Goal: Task Accomplishment & Management: Complete application form

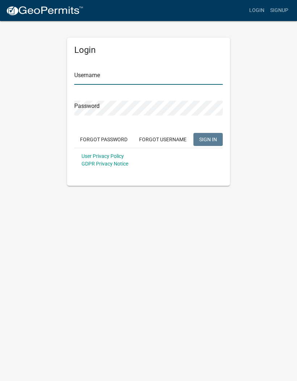
click at [89, 83] on input "Username" at bounding box center [148, 77] width 148 height 15
type input "[PERSON_NAME].[PERSON_NAME]"
click at [208, 139] on button "SIGN IN" at bounding box center [207, 139] width 29 height 13
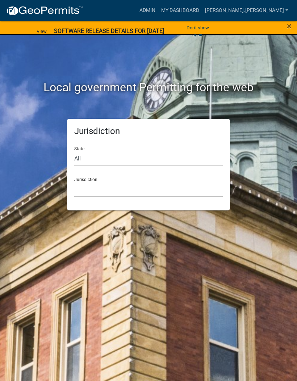
click at [81, 194] on select "Custer County, Colorado Carroll County, Georgia Cook County, Georgia Crawford C…" at bounding box center [148, 189] width 148 height 15
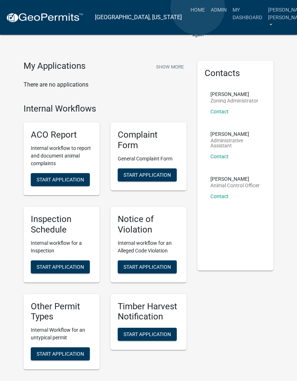
click at [208, 8] on link "Admin" at bounding box center [219, 10] width 22 height 14
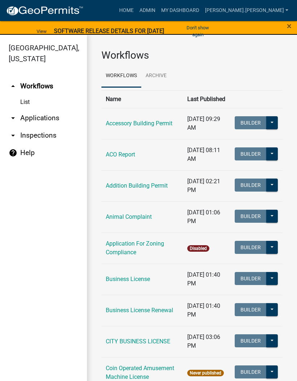
click at [25, 137] on link "arrow_drop_down Inspections" at bounding box center [43, 135] width 87 height 17
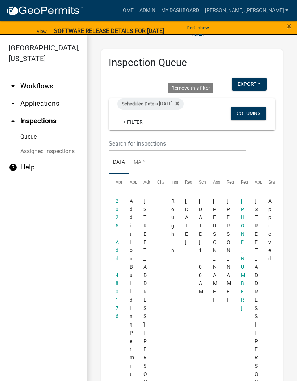
click at [179, 106] on fa-icon at bounding box center [175, 104] width 7 height 12
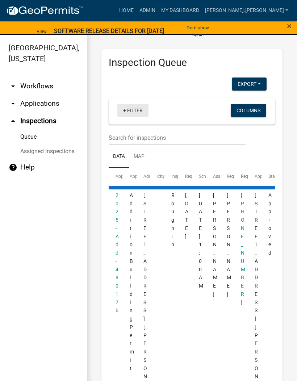
click at [128, 110] on link "+ Filter" at bounding box center [132, 110] width 31 height 13
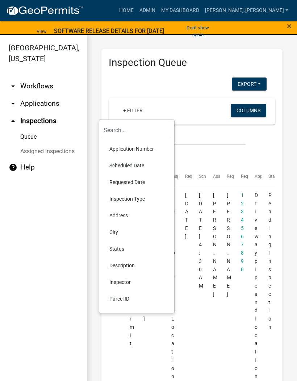
click at [138, 168] on li "Scheduled Date" at bounding box center [136, 165] width 66 height 17
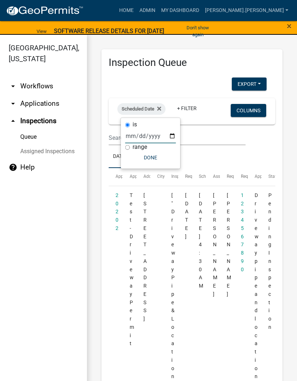
click at [146, 143] on input "date" at bounding box center [150, 135] width 51 height 15
type input "2025-10-07"
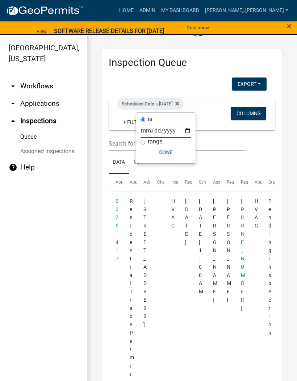
click at [159, 156] on button "Done" at bounding box center [165, 151] width 51 height 13
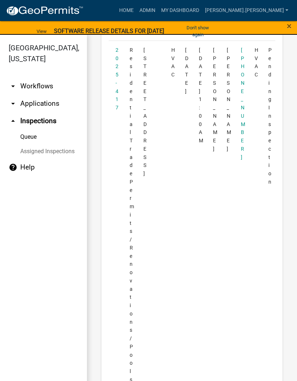
scroll to position [151, 0]
click at [288, 26] on span "×" at bounding box center [289, 26] width 5 height 10
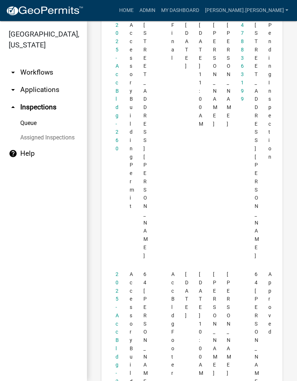
scroll to position [1264, 0]
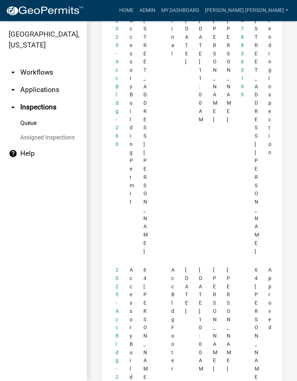
click at [123, 261] on datatable-body-cell "Accessory Building Permit" at bounding box center [129, 361] width 14 height 200
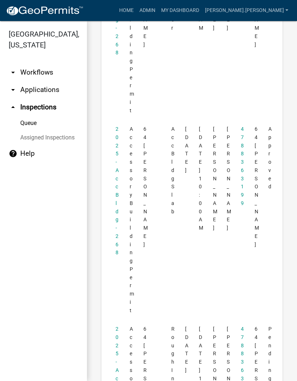
scroll to position [1604, 0]
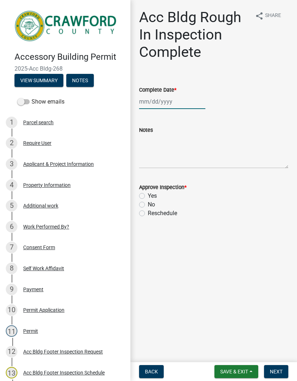
click at [164, 101] on div at bounding box center [172, 101] width 66 height 15
select select "10"
select select "2025"
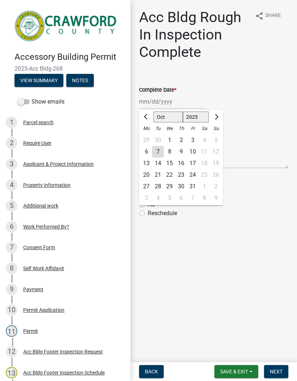
click at [161, 150] on div "7" at bounding box center [158, 152] width 12 height 12
type input "[DATE]"
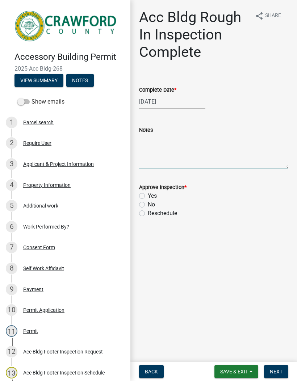
click at [177, 151] on textarea "Notes" at bounding box center [213, 151] width 149 height 34
click at [148, 194] on label "Yes" at bounding box center [152, 195] width 9 height 9
click at [148, 194] on input "Yes" at bounding box center [150, 193] width 5 height 5
radio input "true"
click at [190, 154] on textarea "Notes" at bounding box center [213, 151] width 149 height 34
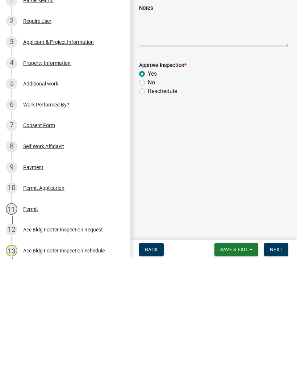
click at [277, 368] on span "Next" at bounding box center [276, 371] width 13 height 6
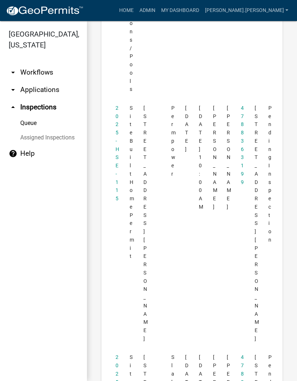
scroll to position [428, 0]
click at [117, 152] on link "2025-HSE-115" at bounding box center [117, 153] width 4 height 96
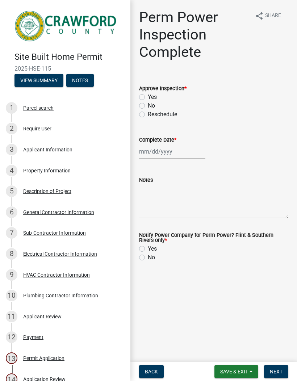
click at [148, 95] on label "Yes" at bounding box center [152, 97] width 9 height 9
click at [148, 95] on input "Yes" at bounding box center [150, 95] width 5 height 5
radio input "true"
click at [148, 250] on label "Yes" at bounding box center [152, 248] width 9 height 9
click at [148, 249] on input "Yes" at bounding box center [150, 246] width 5 height 5
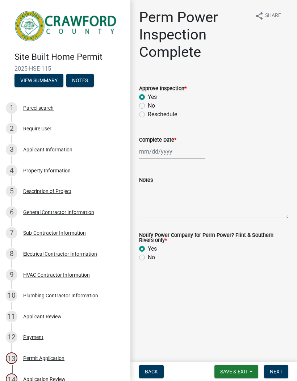
radio input "true"
click at [278, 367] on button "Next" at bounding box center [276, 371] width 24 height 13
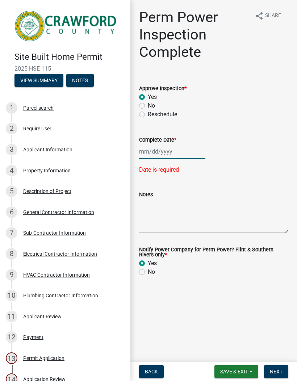
click at [161, 154] on div at bounding box center [172, 151] width 66 height 15
select select "10"
select select "2025"
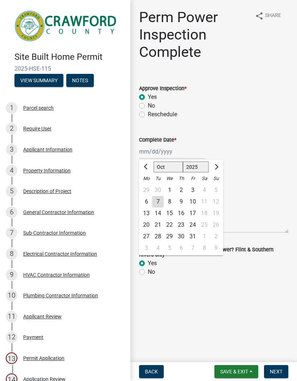
click at [160, 204] on div "7" at bounding box center [158, 202] width 12 height 12
type input "[DATE]"
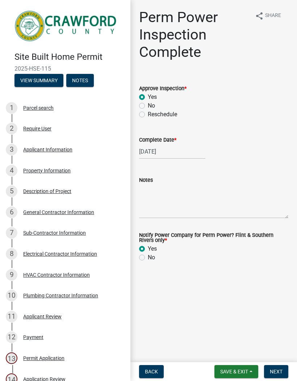
click at [234, 370] on span "Save & Exit" at bounding box center [234, 371] width 28 height 6
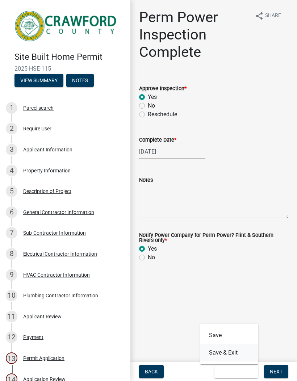
click at [228, 352] on button "Save & Exit" at bounding box center [229, 352] width 58 height 17
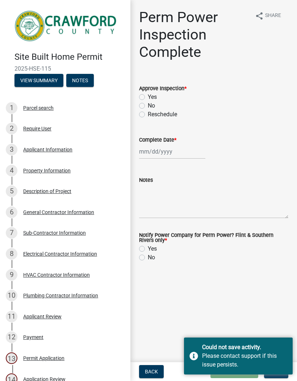
click at [143, 93] on div "Yes" at bounding box center [213, 97] width 149 height 9
click at [148, 96] on label "Yes" at bounding box center [152, 97] width 9 height 9
click at [148, 96] on input "Yes" at bounding box center [150, 95] width 5 height 5
radio input "true"
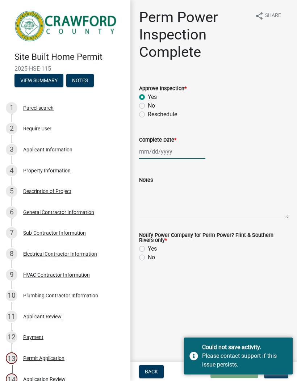
click at [165, 148] on div at bounding box center [172, 151] width 66 height 15
select select "10"
select select "2025"
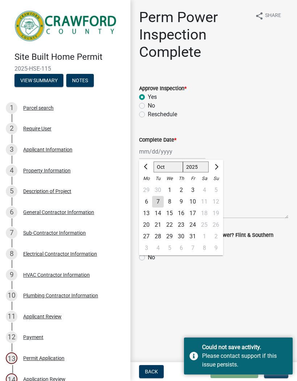
click at [158, 203] on div "7" at bounding box center [158, 202] width 12 height 12
type input "[DATE]"
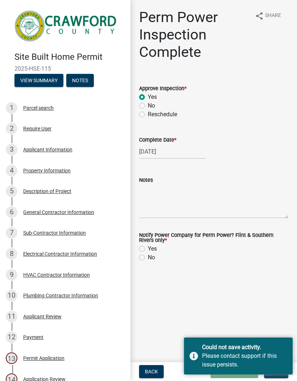
click at [146, 248] on div "Yes" at bounding box center [213, 248] width 149 height 9
click at [148, 247] on label "Yes" at bounding box center [152, 248] width 9 height 9
click at [148, 247] on input "Yes" at bounding box center [150, 246] width 5 height 5
radio input "true"
click at [277, 355] on div "Please contact support if this issue persists." at bounding box center [244, 359] width 85 height 17
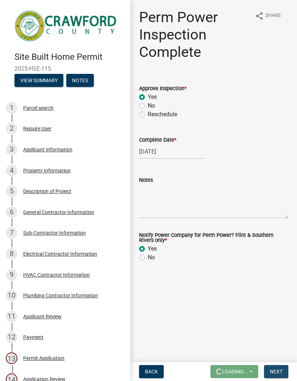
click at [273, 370] on span "Next" at bounding box center [276, 371] width 13 height 6
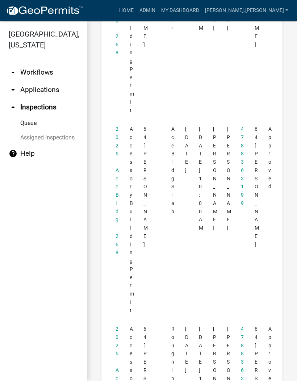
scroll to position [1604, 0]
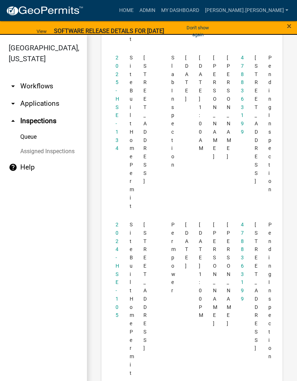
scroll to position [922, 0]
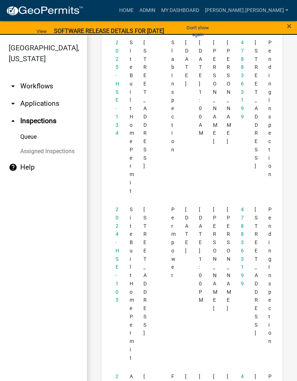
click at [117, 206] on link "2024-HSE-105" at bounding box center [117, 254] width 4 height 96
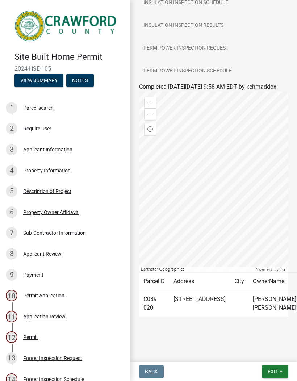
scroll to position [463, 0]
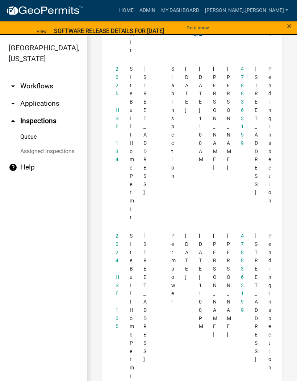
scroll to position [896, 0]
click at [118, 233] on link "2024-HSE-105" at bounding box center [117, 281] width 4 height 96
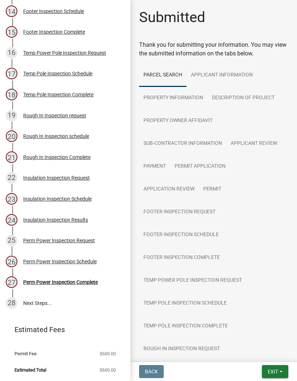
scroll to position [367, 0]
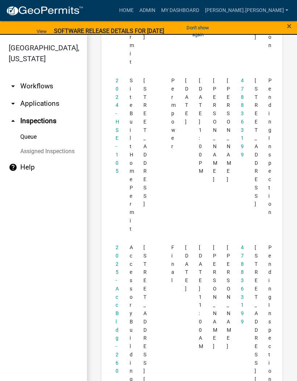
scroll to position [1050, 0]
click at [118, 245] on link "2025-Acc Bldg-260" at bounding box center [116, 309] width 3 height 129
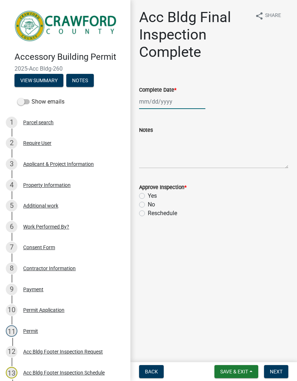
click at [159, 102] on div at bounding box center [172, 101] width 66 height 15
select select "10"
select select "2025"
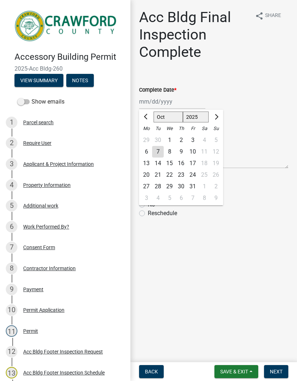
click at [158, 149] on div "7" at bounding box center [158, 152] width 12 height 12
type input "[DATE]"
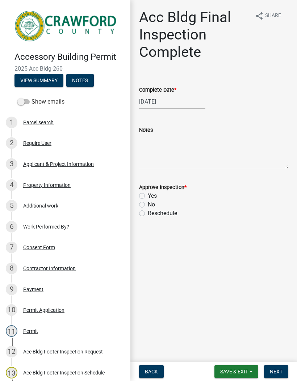
click at [148, 195] on label "Yes" at bounding box center [152, 195] width 9 height 9
click at [148, 195] on input "Yes" at bounding box center [150, 193] width 5 height 5
radio input "true"
click at [278, 367] on button "Next" at bounding box center [276, 371] width 24 height 13
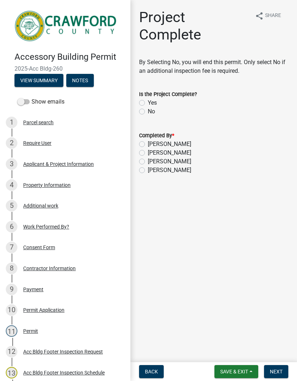
click at [148, 102] on label "Yes" at bounding box center [152, 102] width 9 height 9
click at [148, 102] on input "Yes" at bounding box center [150, 100] width 5 height 5
radio input "true"
click at [148, 169] on label "[PERSON_NAME]" at bounding box center [169, 170] width 43 height 9
click at [148, 169] on input "[PERSON_NAME]" at bounding box center [150, 168] width 5 height 5
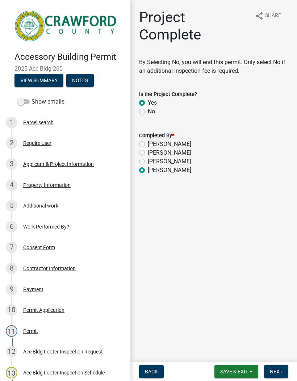
radio input "true"
click at [277, 370] on span "Next" at bounding box center [276, 371] width 13 height 6
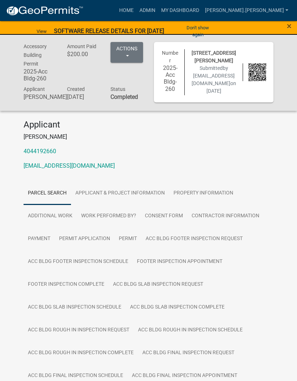
click at [287, 27] on span "×" at bounding box center [289, 26] width 5 height 10
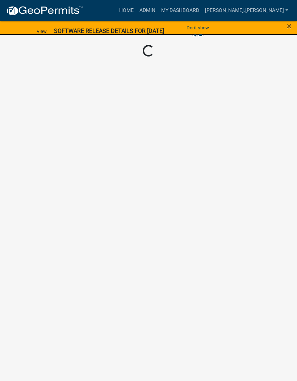
click at [287, 28] on span "×" at bounding box center [289, 26] width 5 height 10
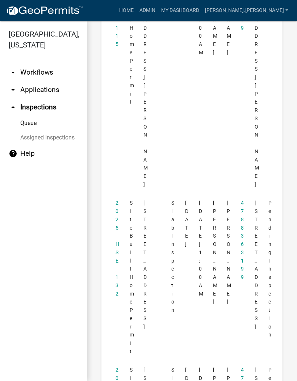
scroll to position [583, 0]
click at [118, 199] on link "2025-HSE-132" at bounding box center [117, 247] width 4 height 96
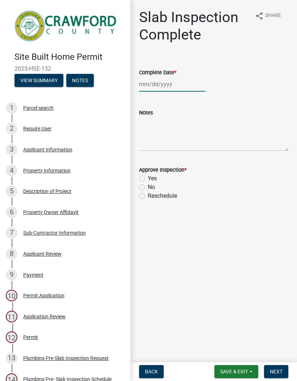
click at [167, 82] on div at bounding box center [172, 84] width 66 height 15
select select "10"
select select "2025"
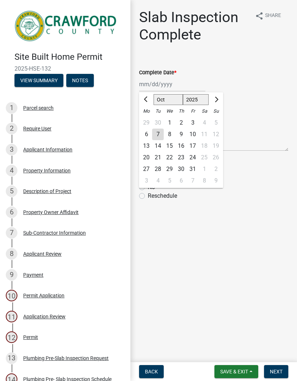
click at [156, 135] on div "7" at bounding box center [158, 134] width 12 height 12
type input "[DATE]"
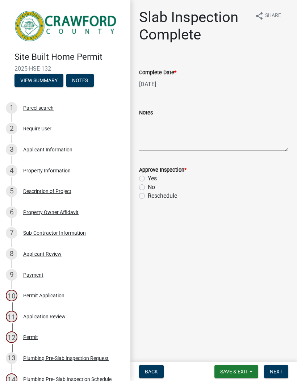
click at [148, 176] on label "Yes" at bounding box center [152, 178] width 9 height 9
click at [148, 176] on input "Yes" at bounding box center [150, 176] width 5 height 5
radio input "true"
click at [276, 369] on span "Next" at bounding box center [276, 371] width 13 height 6
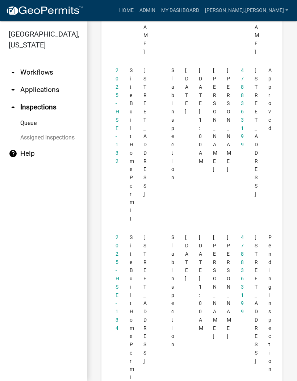
scroll to position [714, 0]
click at [118, 234] on link "2025-HSE-134" at bounding box center [117, 282] width 4 height 96
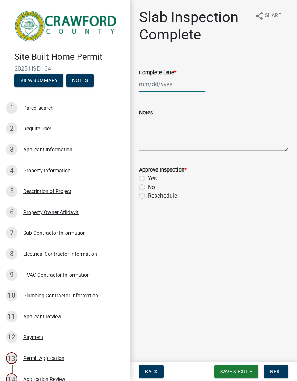
click at [160, 83] on div at bounding box center [172, 84] width 66 height 15
select select "10"
select select "2025"
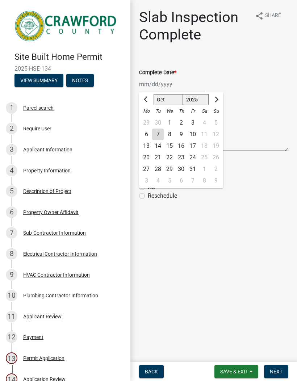
click at [160, 133] on div "7" at bounding box center [158, 134] width 12 height 12
type input "[DATE]"
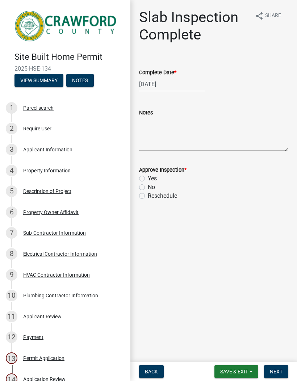
click at [148, 177] on label "Yes" at bounding box center [152, 178] width 9 height 9
click at [148, 177] on input "Yes" at bounding box center [150, 176] width 5 height 5
radio input "true"
click at [283, 368] on button "Next" at bounding box center [276, 371] width 24 height 13
